Goal: Information Seeking & Learning: Learn about a topic

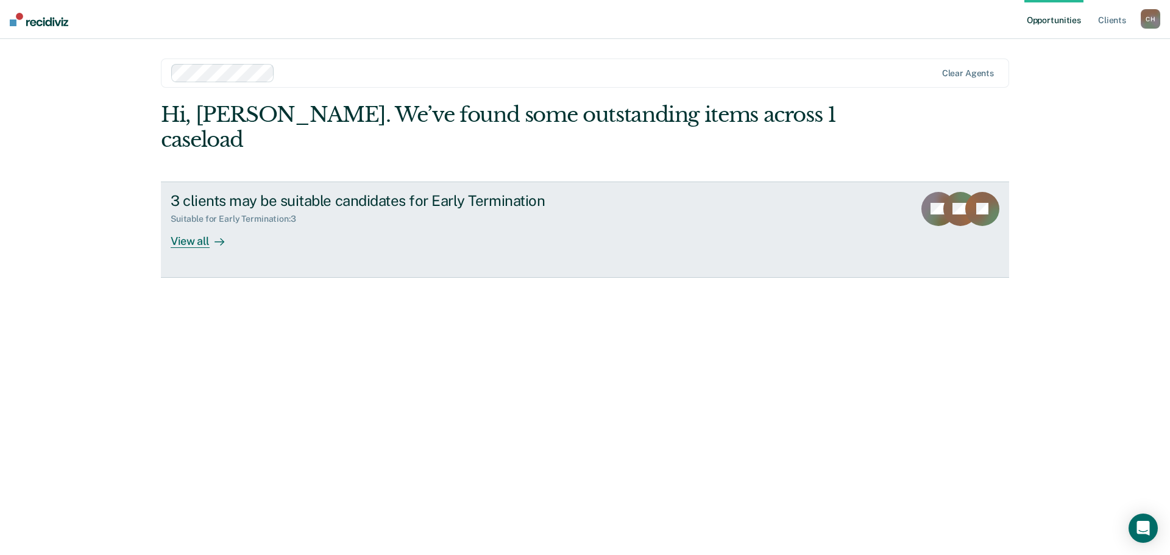
click at [210, 242] on div at bounding box center [217, 241] width 15 height 14
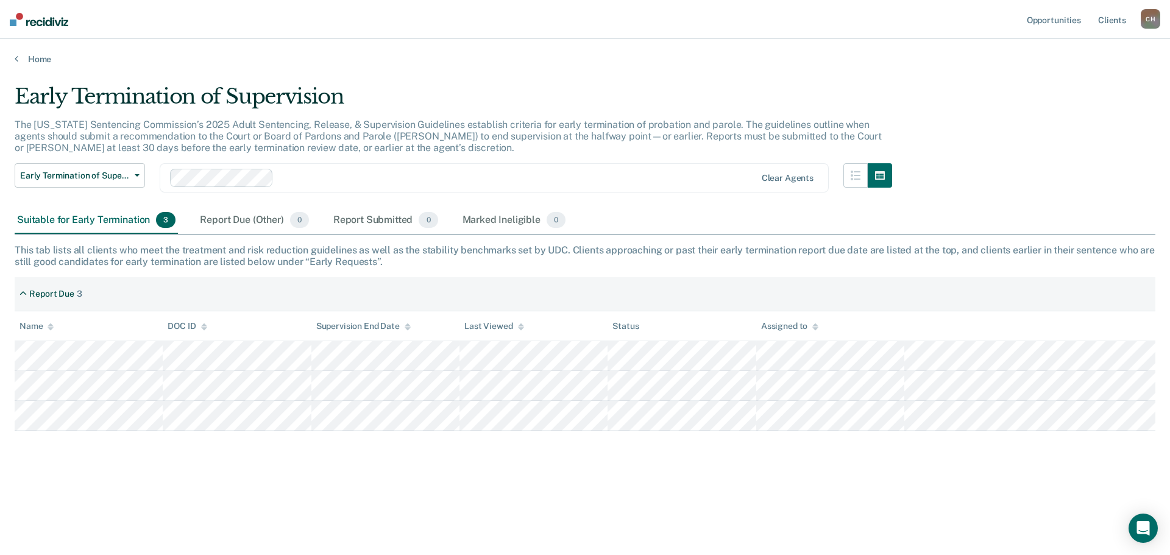
click at [209, 242] on div "Early Termination of Supervision The [US_STATE] Sentencing Commission’s 2025 Ad…" at bounding box center [585, 274] width 1140 height 380
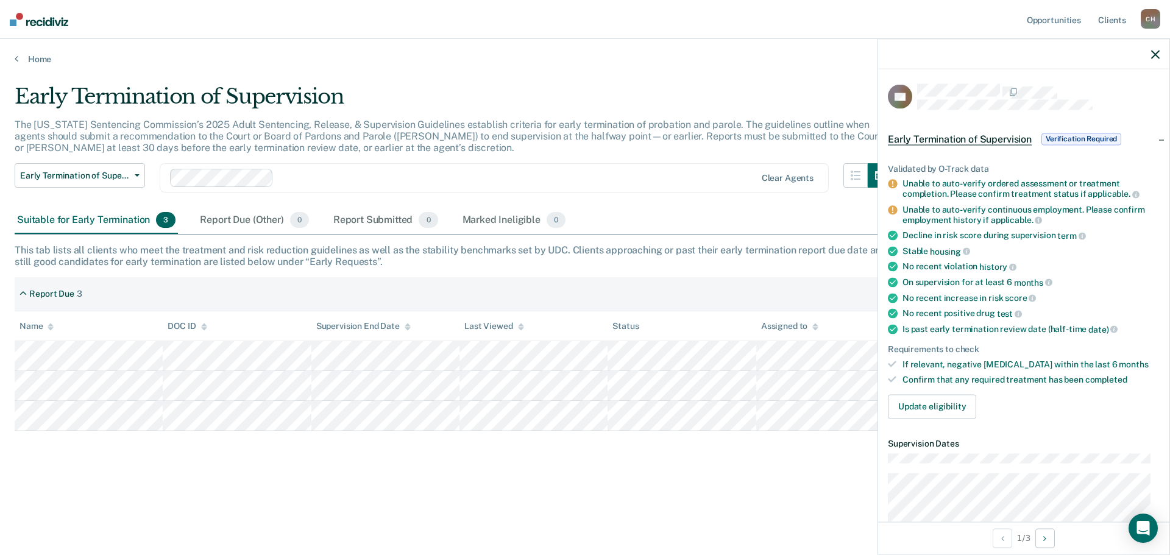
click at [1154, 55] on icon "button" at bounding box center [1155, 54] width 9 height 9
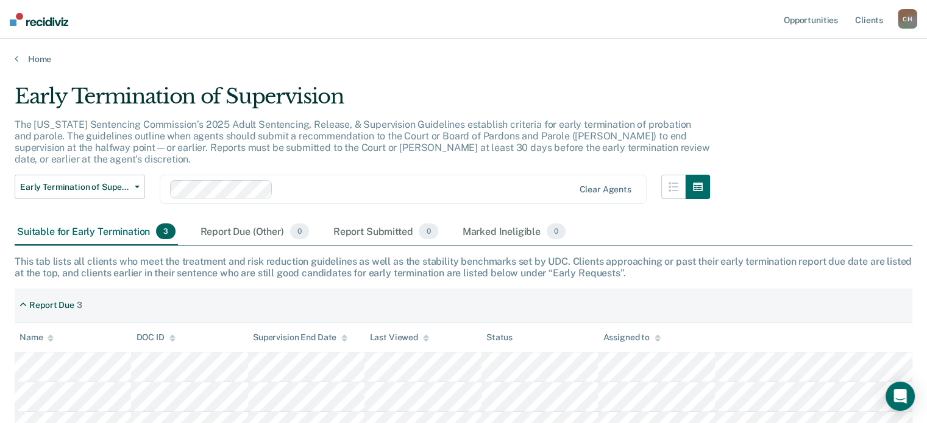
click at [585, 9] on nav "Opportunities Client s [PERSON_NAME] C H Profile How it works Log Out" at bounding box center [463, 19] width 927 height 39
